Goal: Complete application form

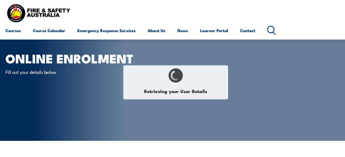
scroll to position [27, 0]
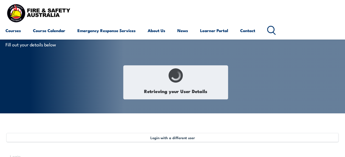
select select "Mr"
type input "[PERSON_NAME]"
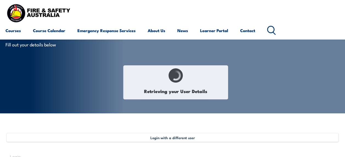
type input "[DATE]"
type input "MJ7JMPH695"
select select "M"
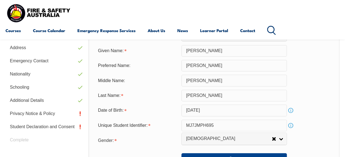
scroll to position [216, 0]
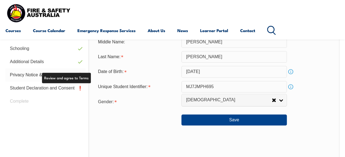
click at [30, 73] on link "Privacy Notice & Policy" at bounding box center [45, 74] width 80 height 13
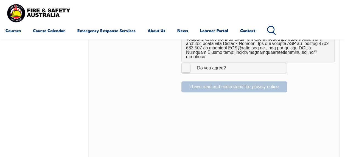
scroll to position [408, 0]
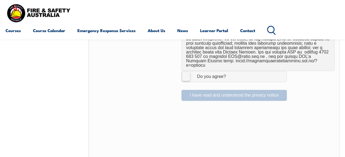
click at [186, 71] on label "I Agree Do you agree?" at bounding box center [235, 76] width 106 height 11
click at [231, 71] on input "I Agree Do you agree?" at bounding box center [235, 76] width 9 height 10
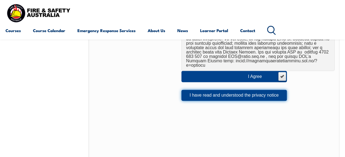
click at [229, 90] on button "I have read and understood the privacy notice" at bounding box center [235, 95] width 106 height 11
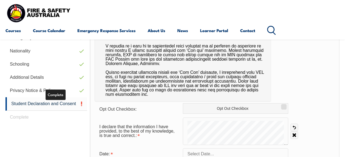
scroll to position [188, 0]
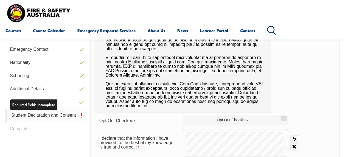
click at [42, 115] on link "Student Declaration and Consent" at bounding box center [46, 115] width 82 height 13
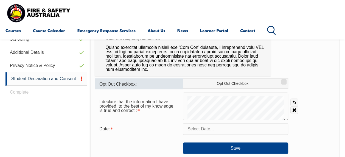
scroll to position [243, 0]
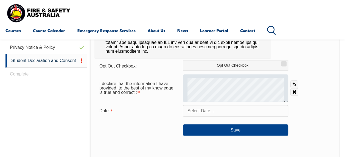
click at [287, 86] on div at bounding box center [236, 87] width 106 height 27
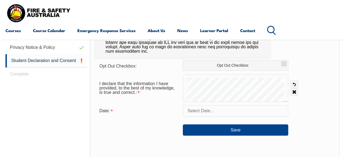
click at [212, 113] on input "text" at bounding box center [236, 111] width 106 height 12
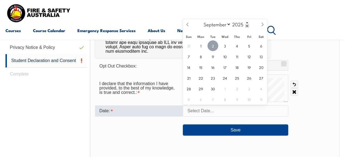
click at [213, 44] on span "2" at bounding box center [213, 45] width 11 height 11
type input "[DATE]"
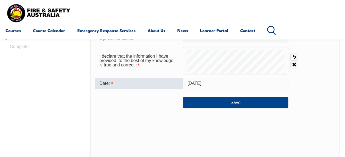
scroll to position [270, 0]
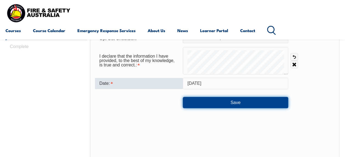
click at [238, 102] on button "Save" at bounding box center [236, 102] width 106 height 11
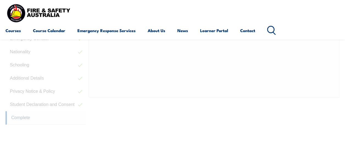
scroll to position [148, 0]
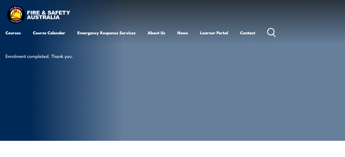
drag, startPoint x: 118, startPoint y: 12, endPoint x: 114, endPoint y: 13, distance: 3.3
click at [118, 12] on div "Courses Course Calendar Emergency Response Services Services Overview Emergency…" at bounding box center [172, 21] width 334 height 35
click at [120, 15] on div "Courses Course Calendar Emergency Response Services Services Overview Emergency…" at bounding box center [172, 21] width 334 height 35
